Goal: Use online tool/utility: Utilize a website feature to perform a specific function

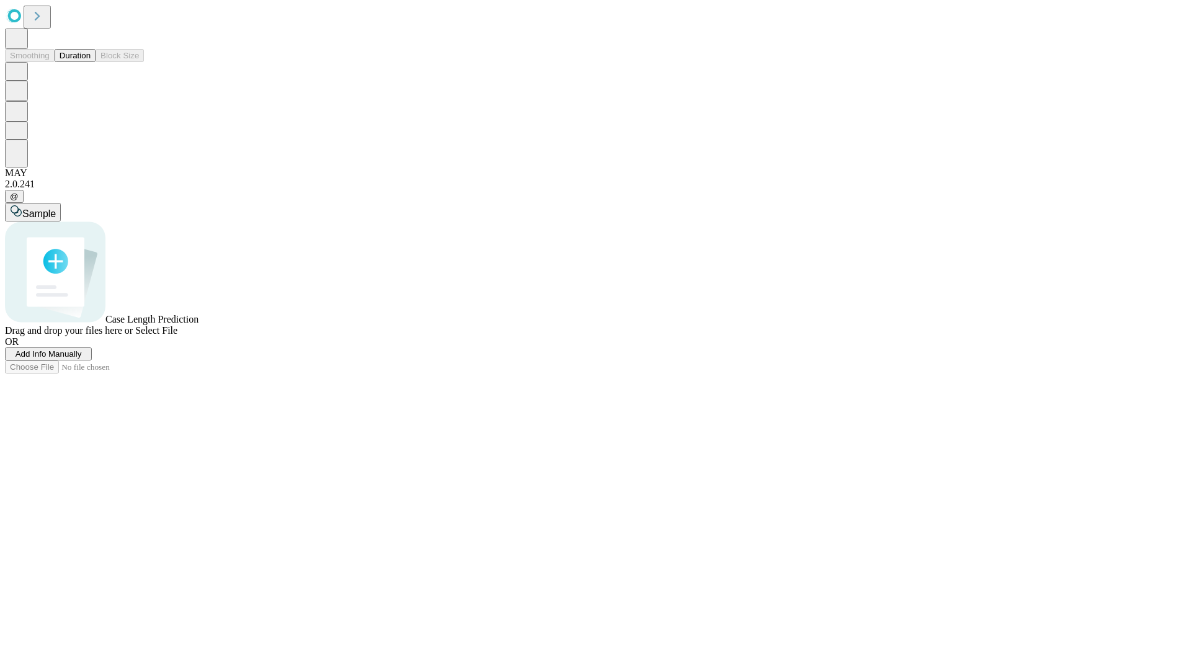
click at [82, 358] on span "Add Info Manually" at bounding box center [49, 353] width 66 height 9
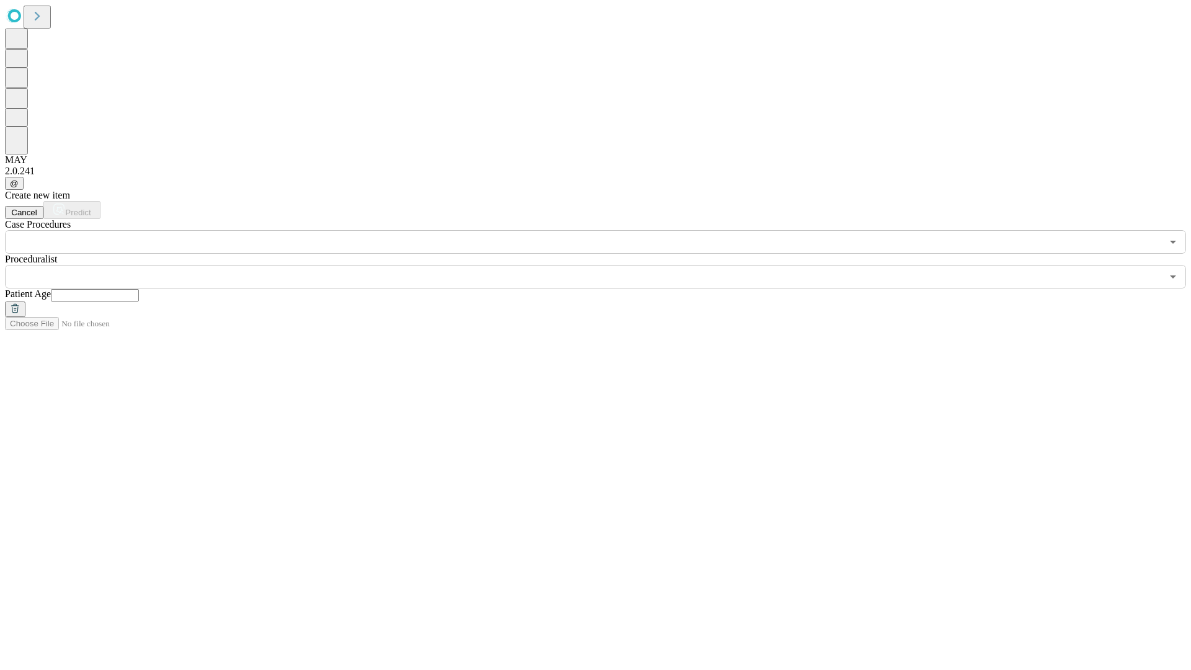
click at [139, 289] on input "text" at bounding box center [95, 295] width 88 height 12
type input "**"
click at [604, 265] on input "text" at bounding box center [583, 277] width 1157 height 24
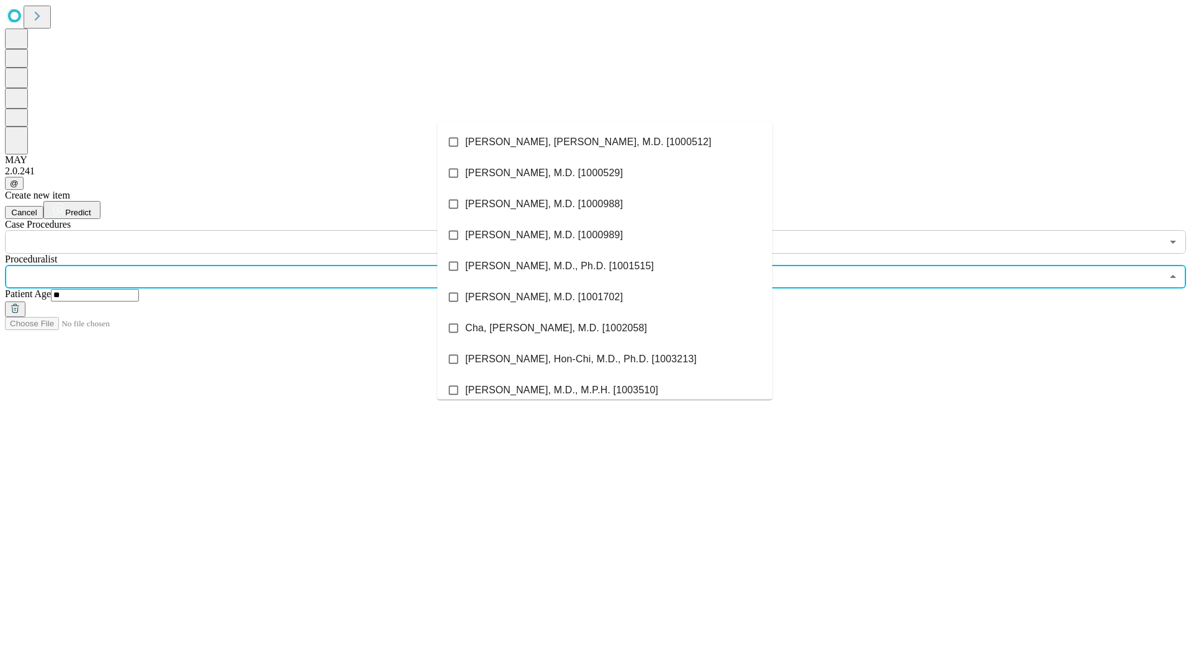
click at [605, 142] on li "[PERSON_NAME], [PERSON_NAME], M.D. [1000512]" at bounding box center [604, 142] width 335 height 31
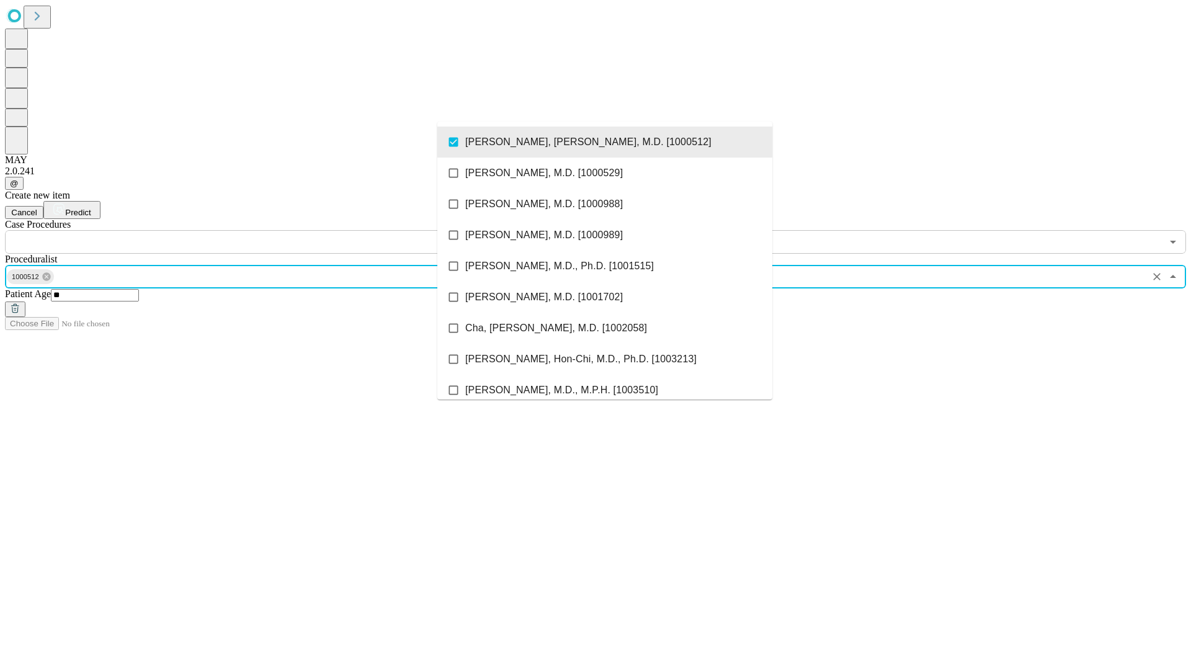
click at [260, 230] on input "text" at bounding box center [583, 242] width 1157 height 24
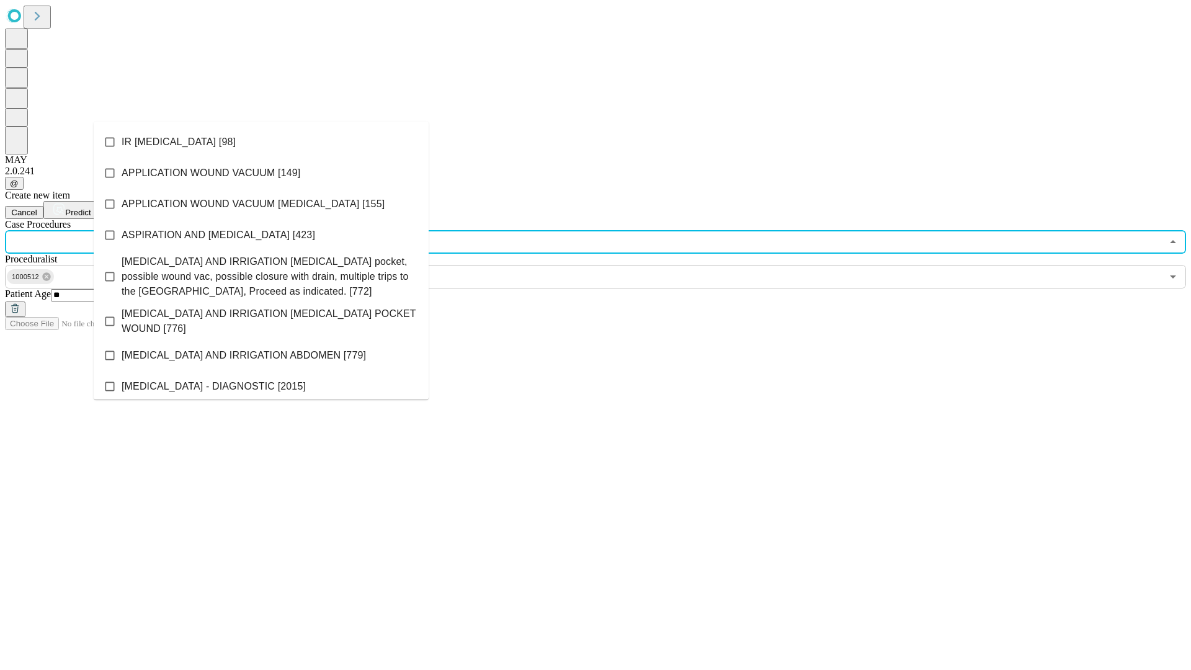
click at [261, 142] on li "IR [MEDICAL_DATA] [98]" at bounding box center [261, 142] width 335 height 31
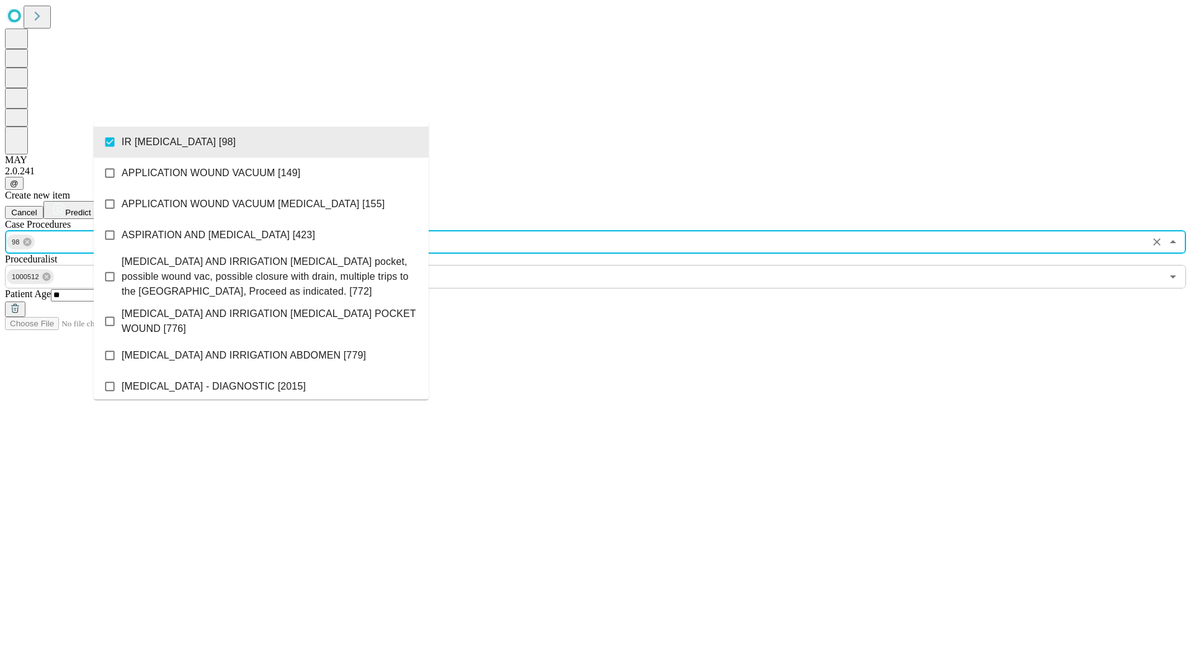
click at [91, 208] on span "Predict" at bounding box center [77, 212] width 25 height 9
